Goal: Check status

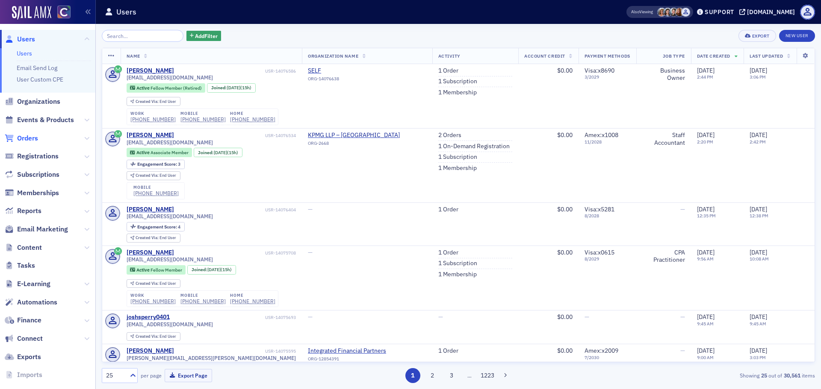
click at [33, 140] on span "Orders" at bounding box center [27, 138] width 21 height 9
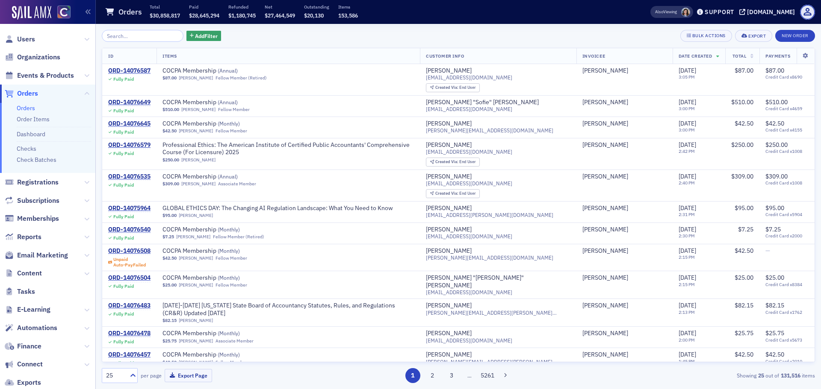
click at [44, 164] on li "Check Batches" at bounding box center [54, 160] width 74 height 8
click at [47, 161] on link "Check Batches" at bounding box center [37, 160] width 40 height 8
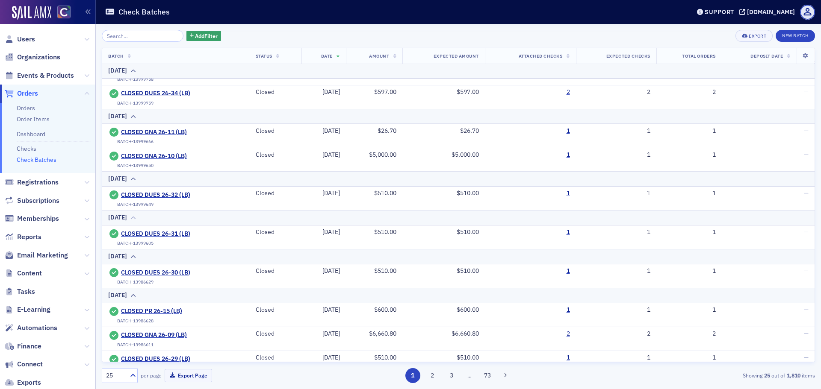
scroll to position [569, 0]
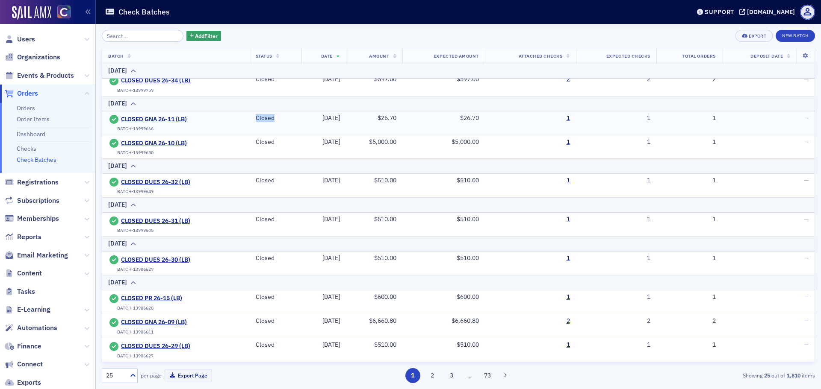
drag, startPoint x: 249, startPoint y: 118, endPoint x: 280, endPoint y: 118, distance: 30.8
click at [280, 118] on td "Closed" at bounding box center [276, 123] width 52 height 24
drag, startPoint x: 553, startPoint y: 117, endPoint x: 575, endPoint y: 116, distance: 22.2
click at [575, 116] on tr "CLOSED GNA 26-11 (LB) BATCH-13999666 Closed [DATE] $26.70 $26.70 1 1 1 —" at bounding box center [458, 123] width 712 height 24
drag, startPoint x: 656, startPoint y: 121, endPoint x: 606, endPoint y: 123, distance: 49.6
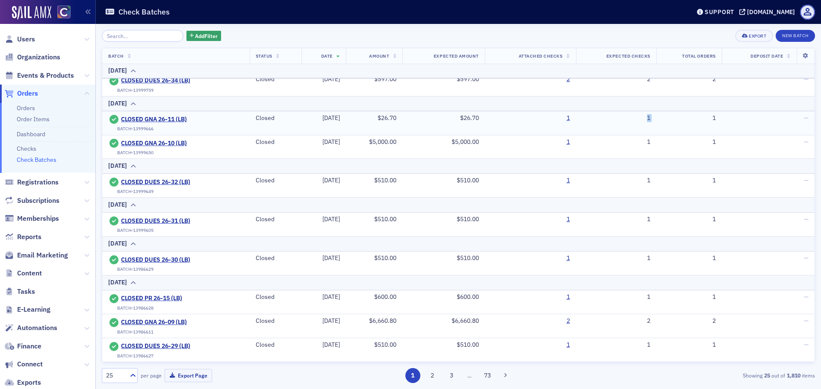
click at [606, 123] on tr "CLOSED GNA 26-11 (LB) BATCH-13999666 Closed [DATE] $26.70 $26.70 1 1 1 —" at bounding box center [458, 123] width 712 height 24
drag, startPoint x: 522, startPoint y: 119, endPoint x: 439, endPoint y: 118, distance: 83.4
click at [439, 118] on tr "CLOSED GNA 26-11 (LB) BATCH-13999666 Closed [DATE] $26.70 $26.70 1 1 1 —" at bounding box center [458, 123] width 712 height 24
click at [430, 120] on div "$26.70" at bounding box center [443, 119] width 71 height 8
drag, startPoint x: 316, startPoint y: 120, endPoint x: 348, endPoint y: 118, distance: 32.1
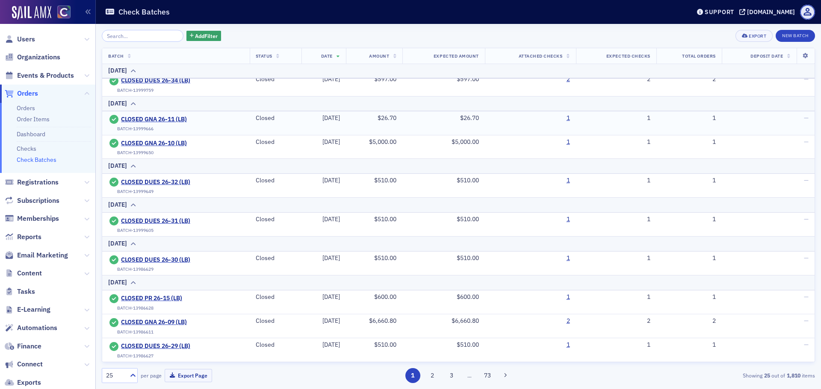
click at [346, 118] on td "[DATE]" at bounding box center [323, 123] width 44 height 24
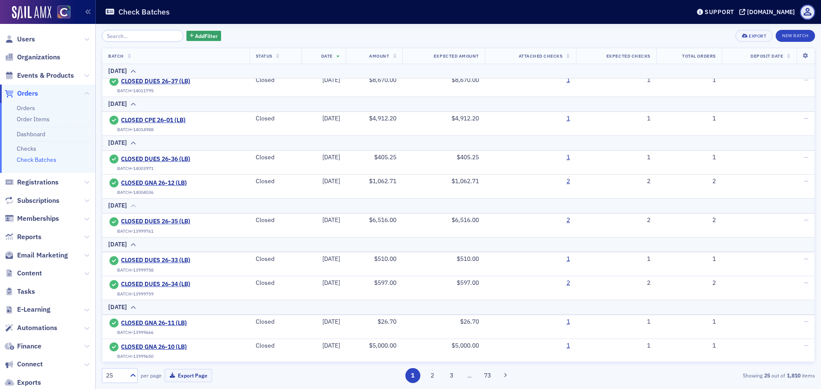
scroll to position [398, 0]
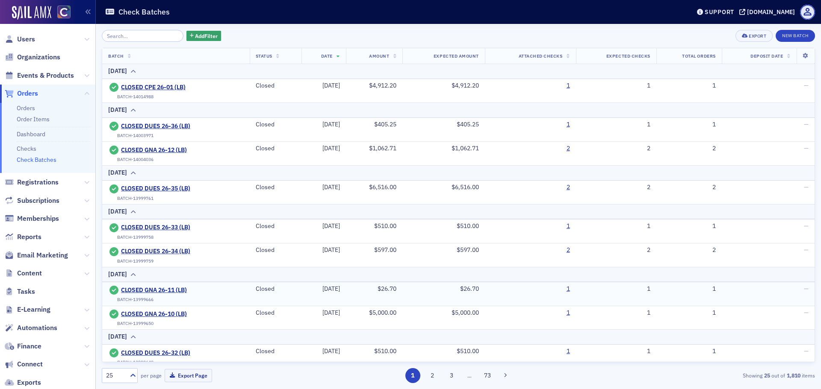
click at [227, 292] on div "CLOSED GNA 26-11 (LB) BATCH-13999666" at bounding box center [176, 295] width 136 height 18
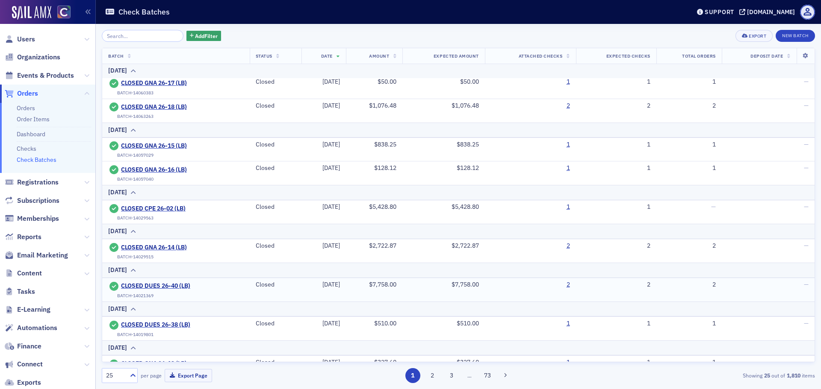
scroll to position [0, 0]
